Goal: Transaction & Acquisition: Purchase product/service

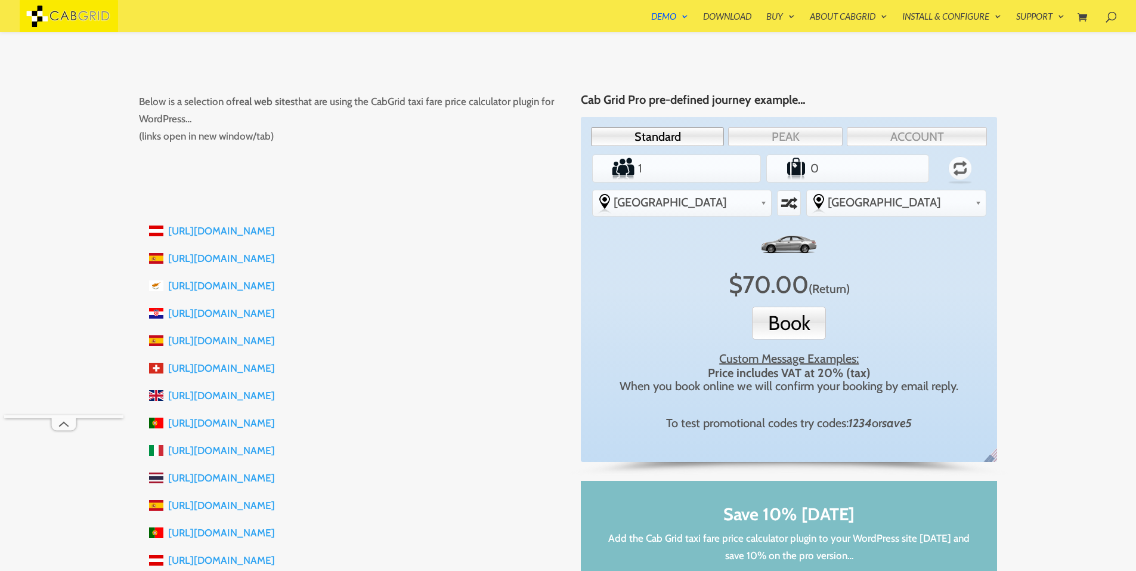
scroll to position [190, 0]
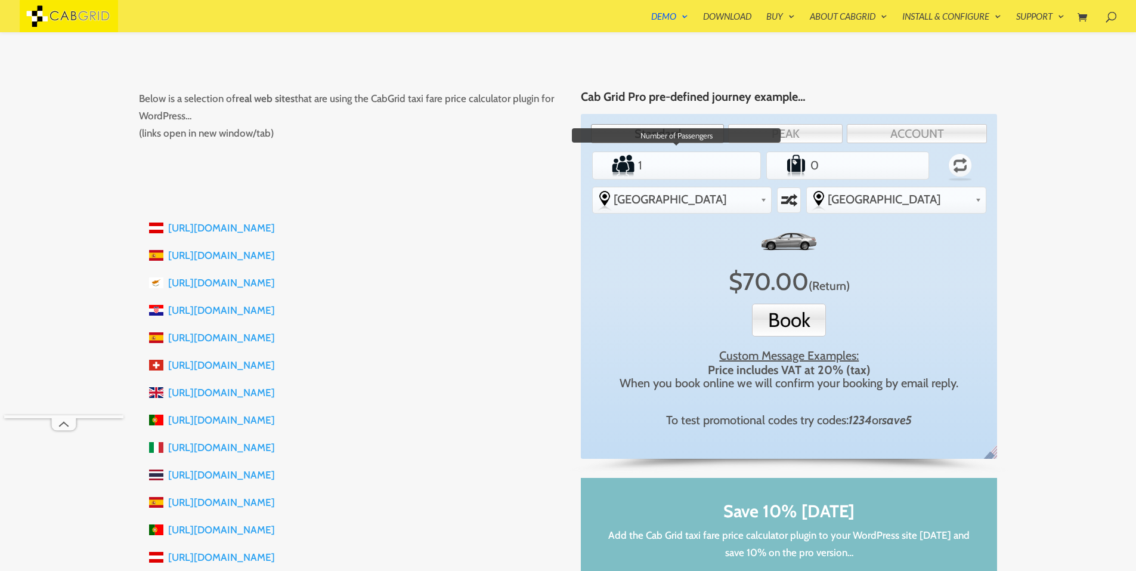
click at [676, 171] on input "1" at bounding box center [676, 165] width 82 height 24
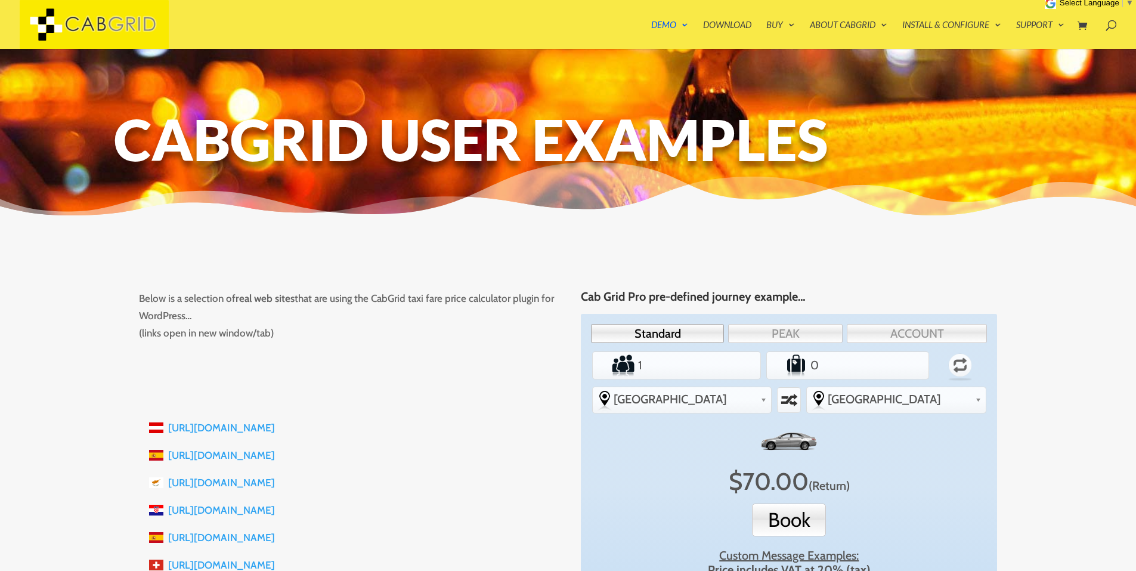
scroll to position [0, 0]
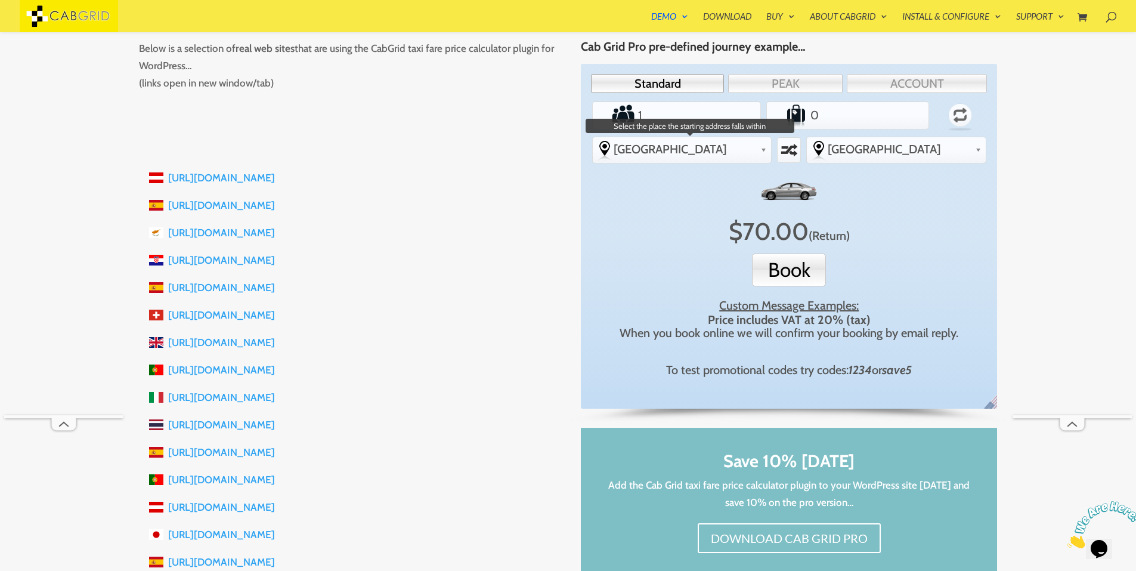
click at [708, 153] on span "[GEOGRAPHIC_DATA]" at bounding box center [685, 149] width 143 height 14
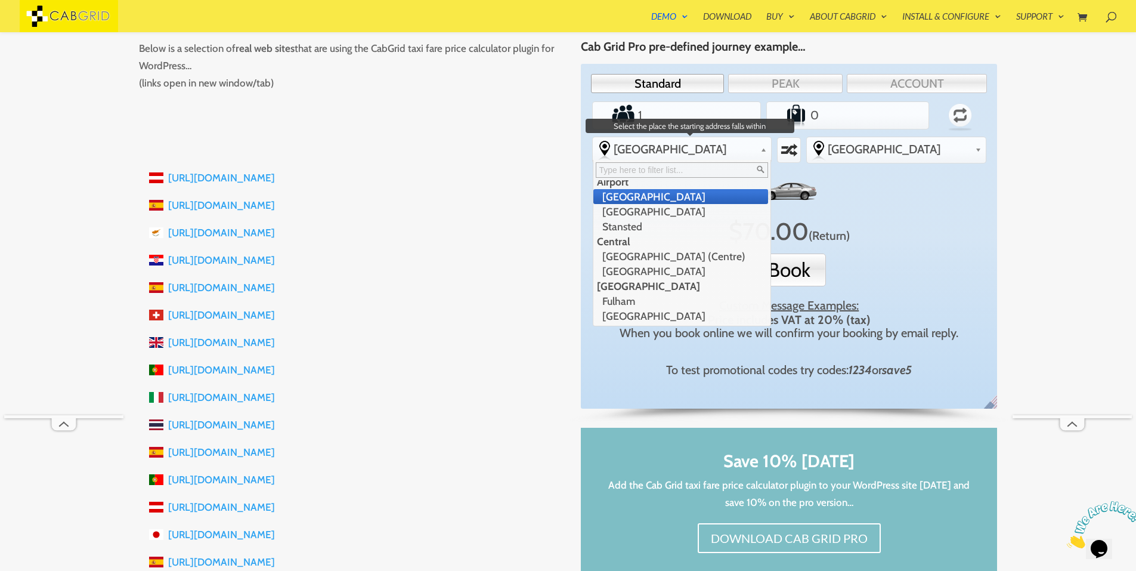
click at [683, 202] on li "[GEOGRAPHIC_DATA]" at bounding box center [681, 196] width 175 height 15
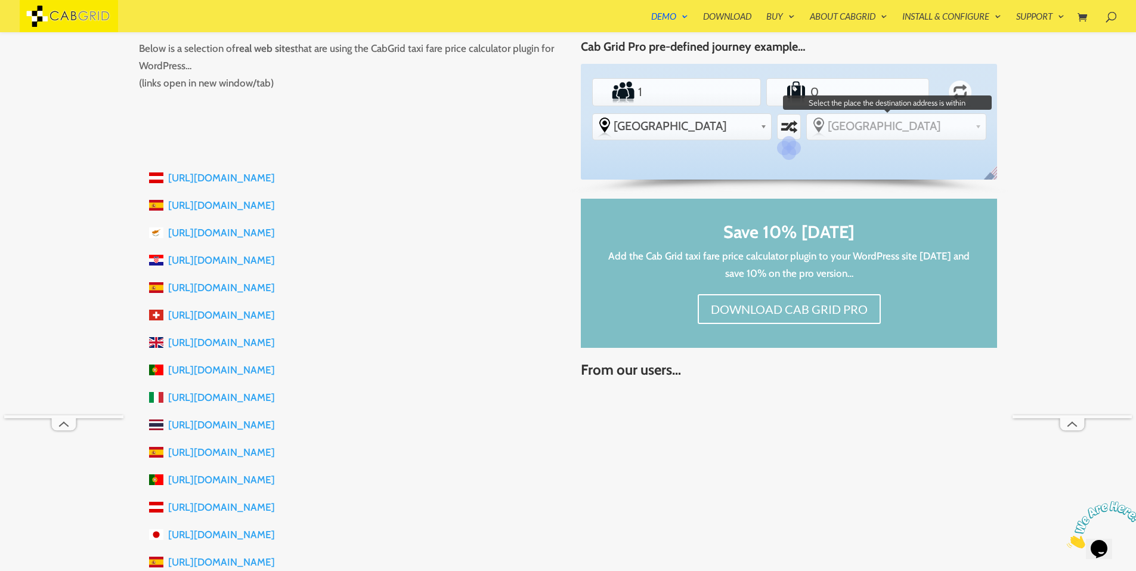
click at [883, 134] on link "[GEOGRAPHIC_DATA]" at bounding box center [896, 126] width 179 height 24
click at [857, 172] on li "Guildford" at bounding box center [895, 173] width 175 height 15
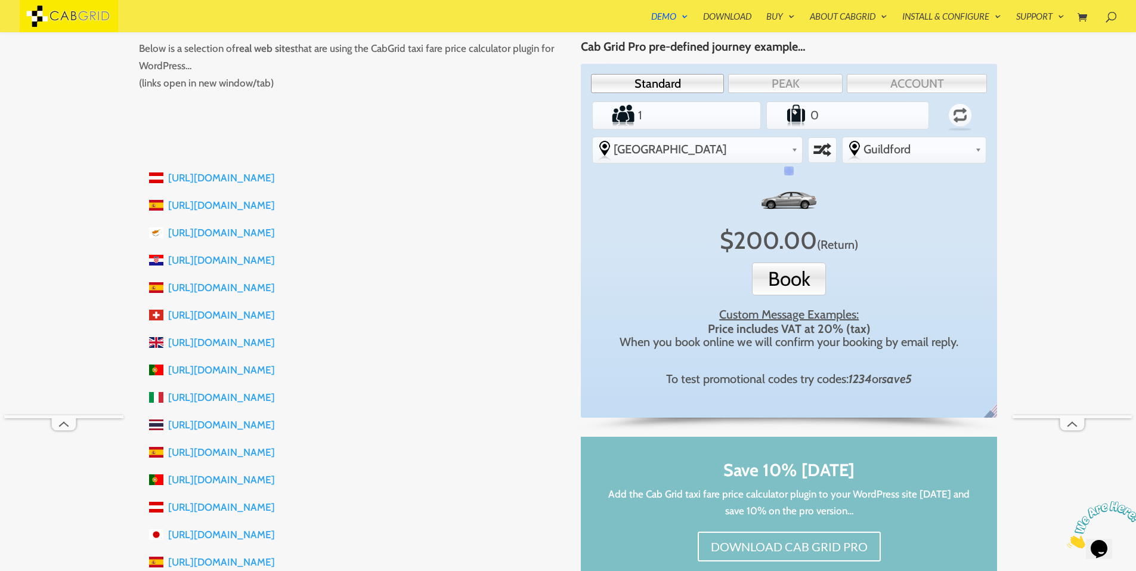
scroll to position [0, 0]
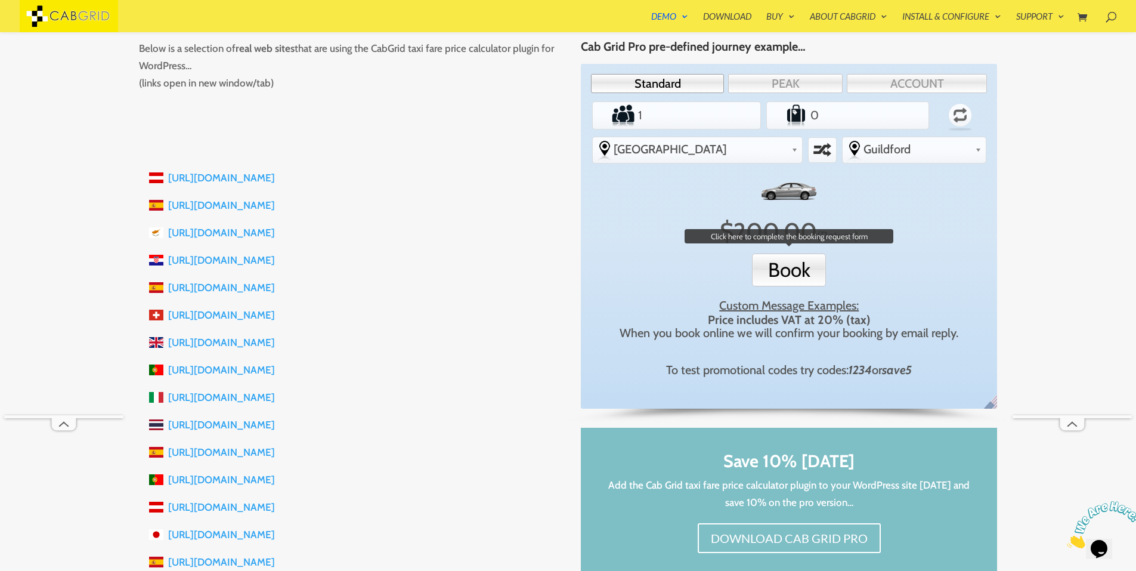
click at [788, 274] on button "Book" at bounding box center [789, 270] width 74 height 33
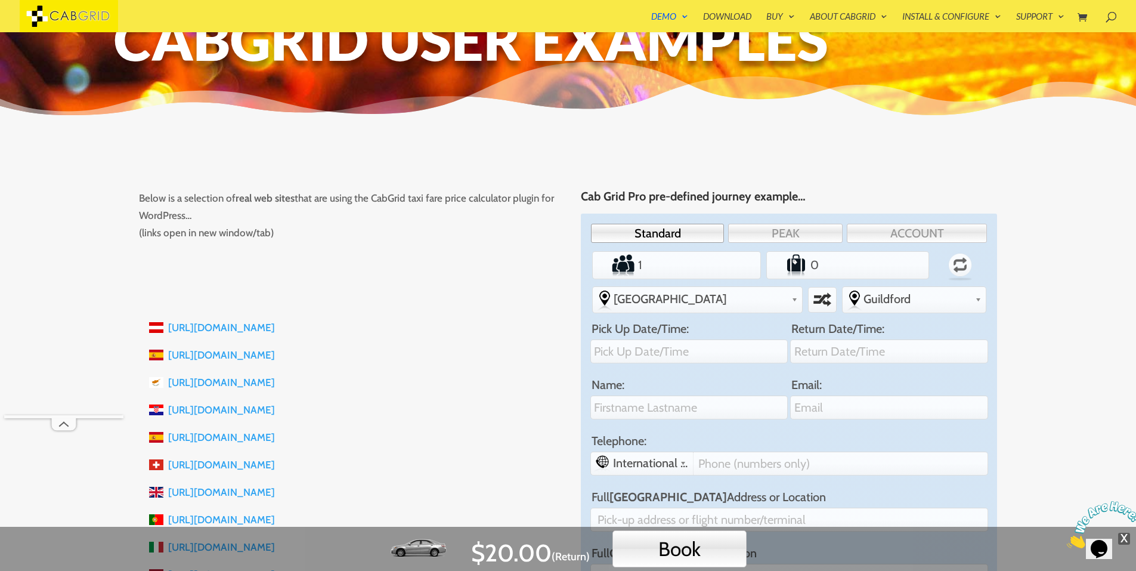
scroll to position [88, 0]
click at [275, 356] on link "[URL][DOMAIN_NAME]" at bounding box center [221, 356] width 107 height 12
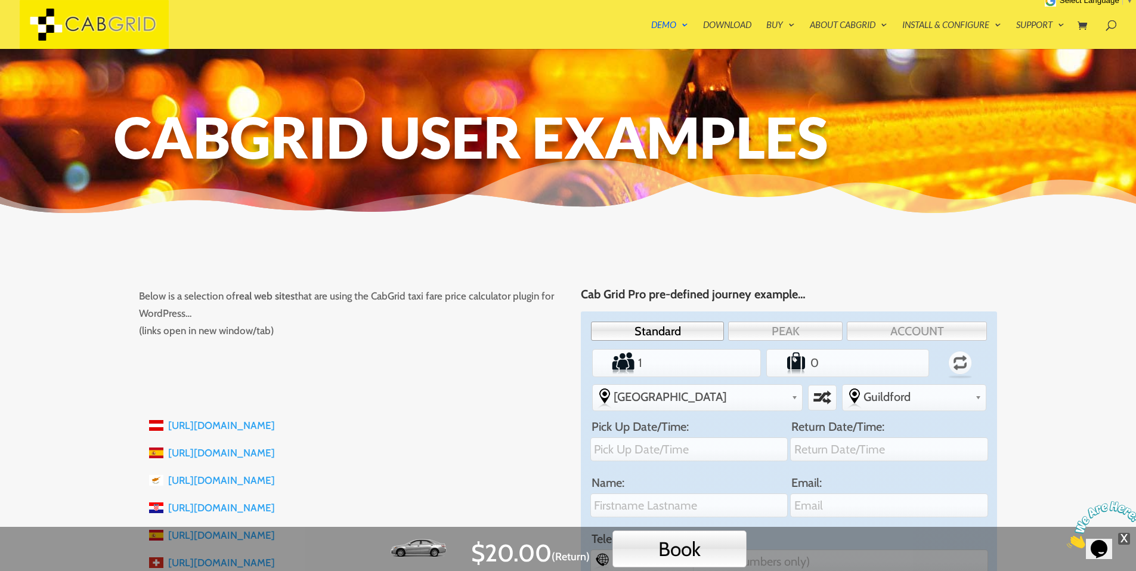
scroll to position [0, 0]
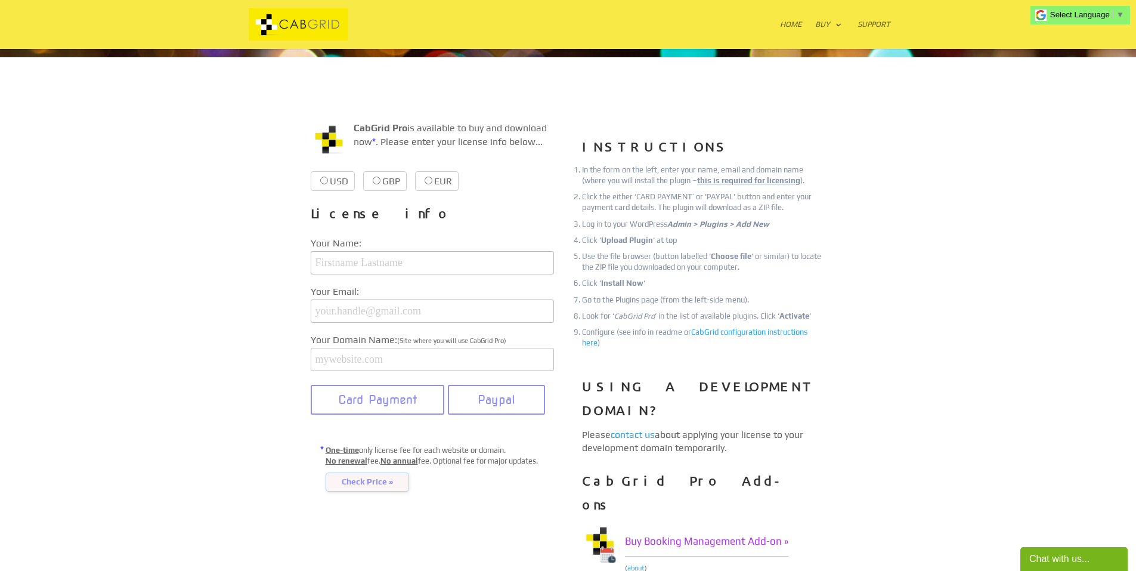
scroll to position [119, 0]
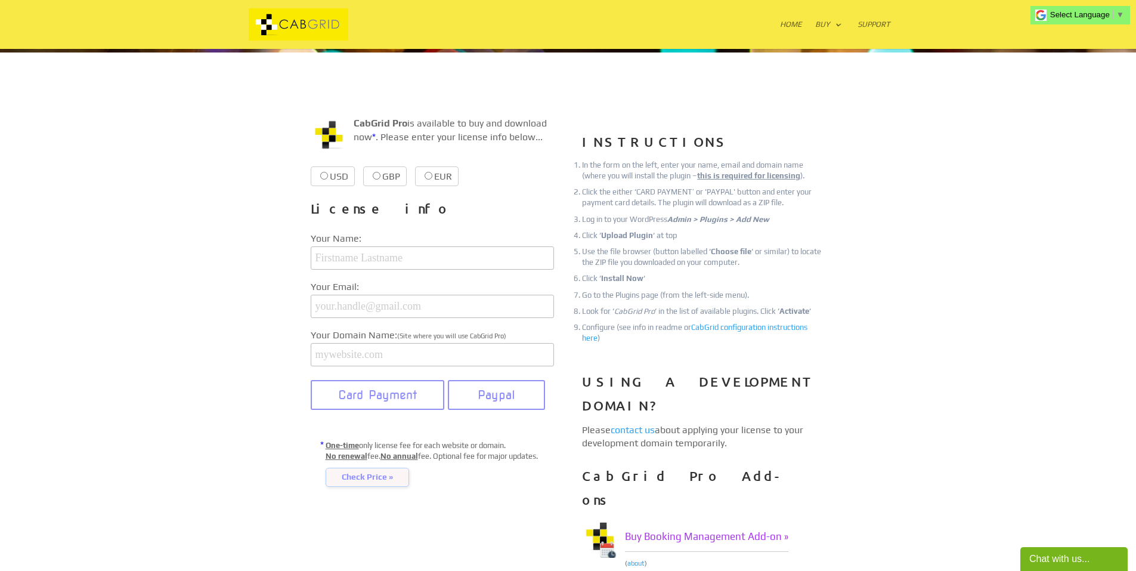
click at [338, 178] on label "USD $39.99 $39.99" at bounding box center [333, 176] width 44 height 20
click at [328, 178] on input "USD $39.99 $39.99" at bounding box center [324, 176] width 8 height 8
radio input "true"
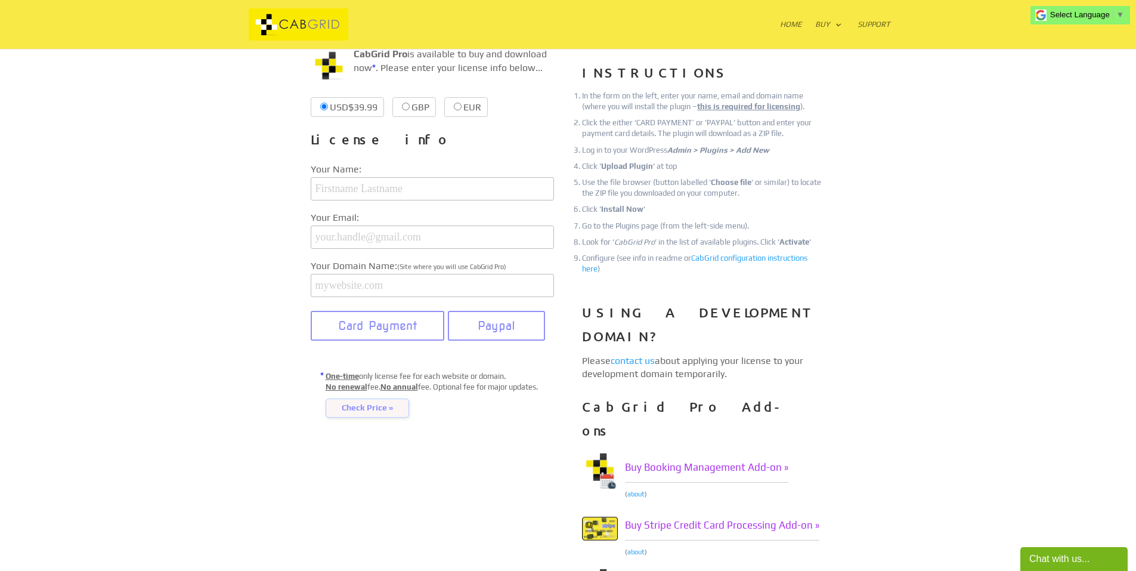
scroll to position [298, 0]
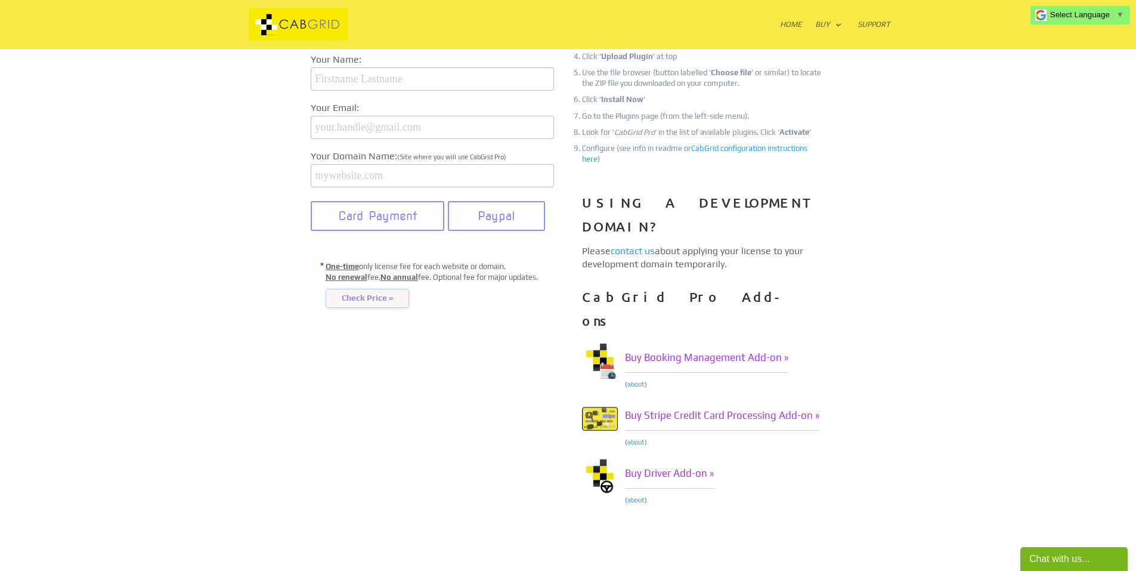
click at [379, 302] on span "Check Price »" at bounding box center [368, 298] width 84 height 19
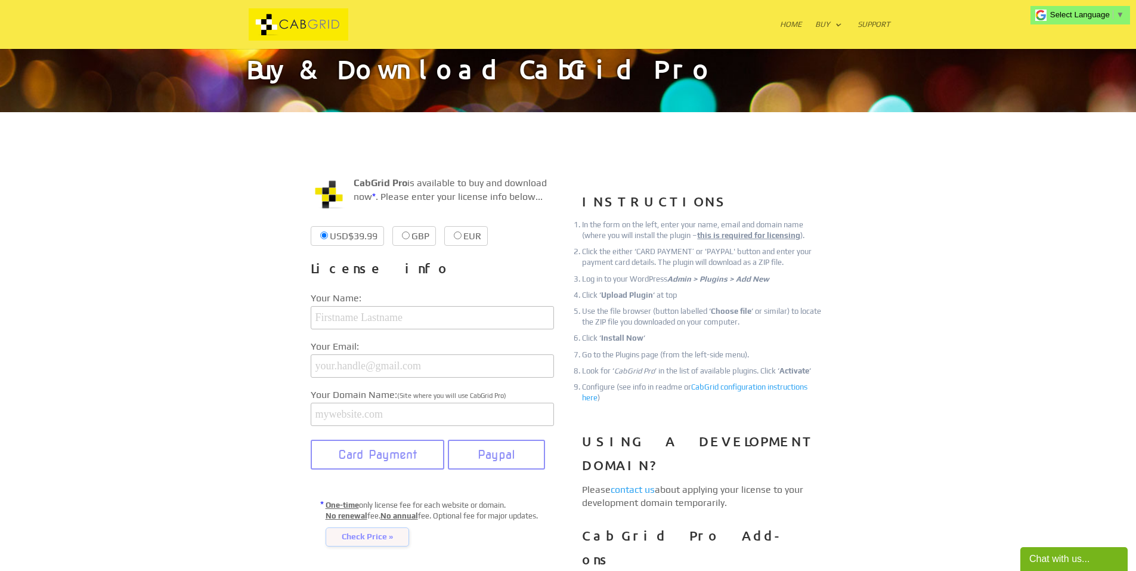
scroll to position [0, 0]
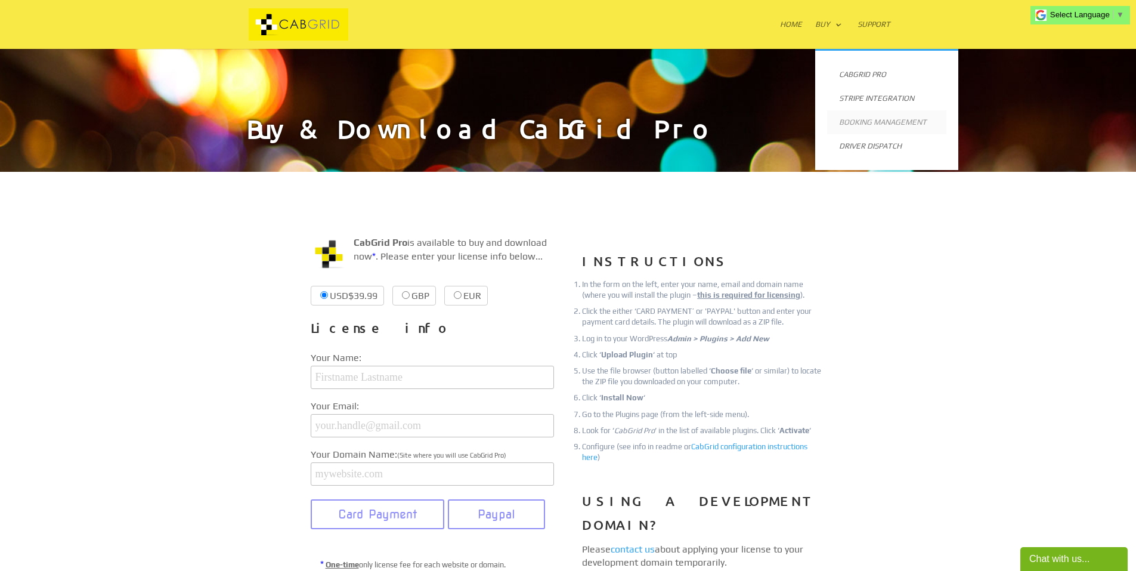
click at [870, 122] on link "Booking Management" at bounding box center [886, 122] width 119 height 24
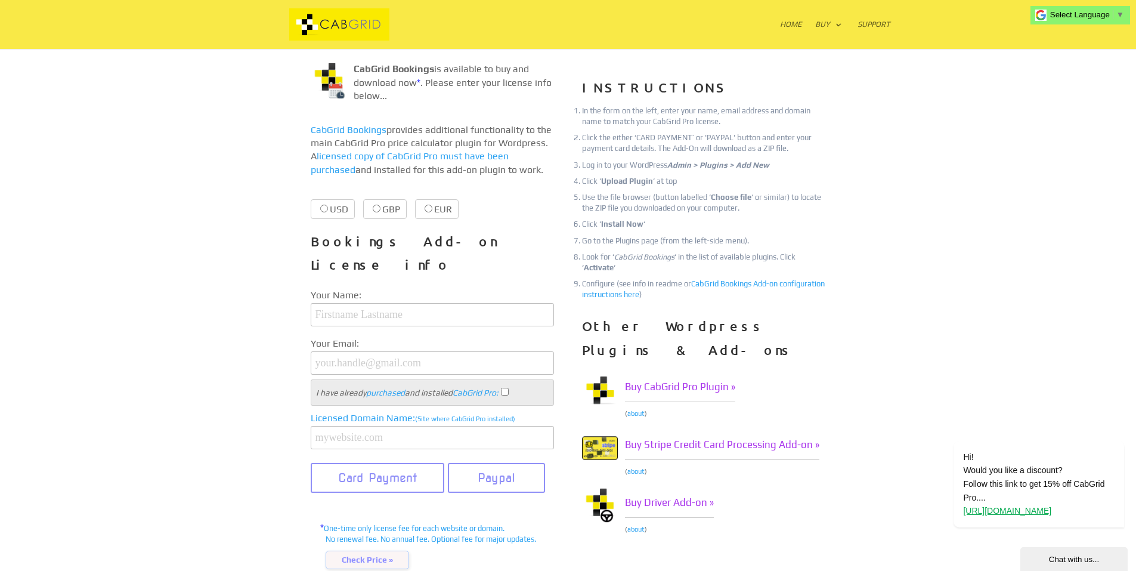
scroll to position [179, 0]
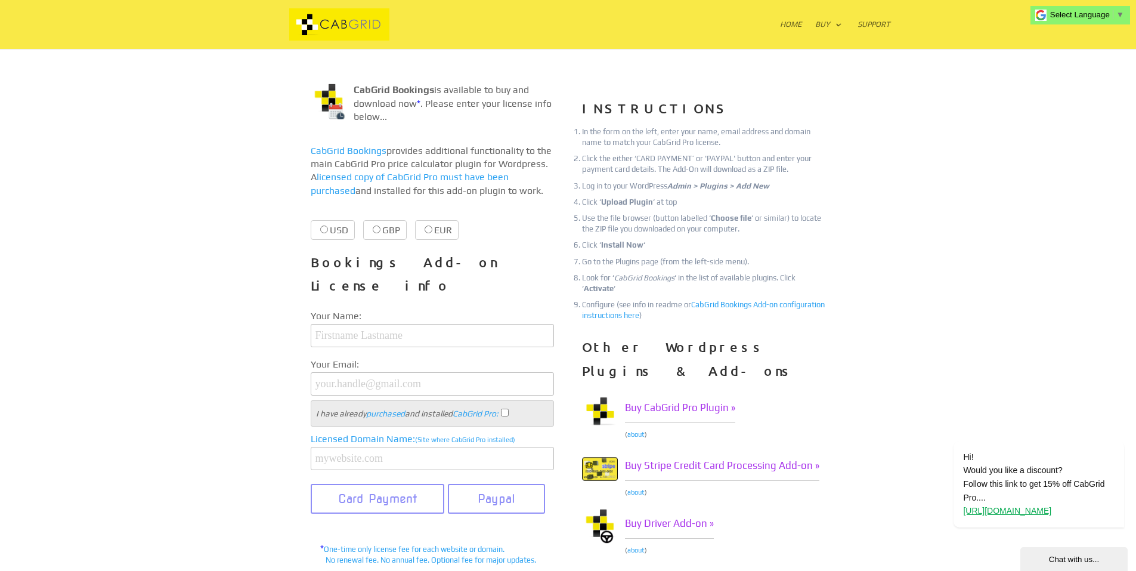
click at [348, 232] on label "USD $29.99 $29.99" at bounding box center [333, 230] width 44 height 20
click at [334, 232] on label "USD $29.99 $29.99" at bounding box center [333, 230] width 44 height 20
click at [328, 232] on input "USD $29.99 $29.99" at bounding box center [324, 229] width 8 height 8
radio input "true"
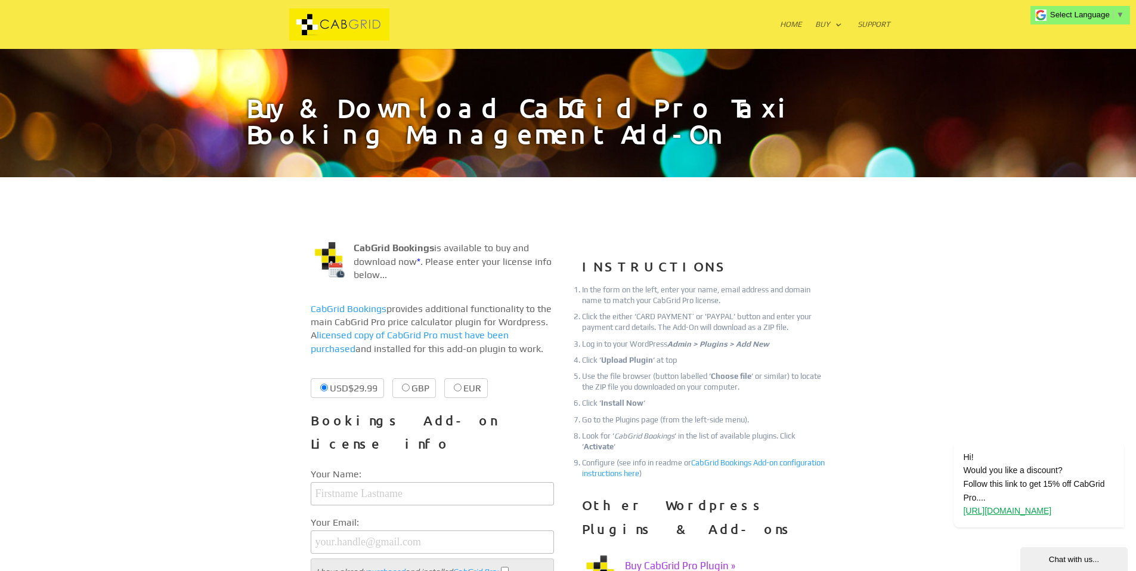
scroll to position [0, 0]
